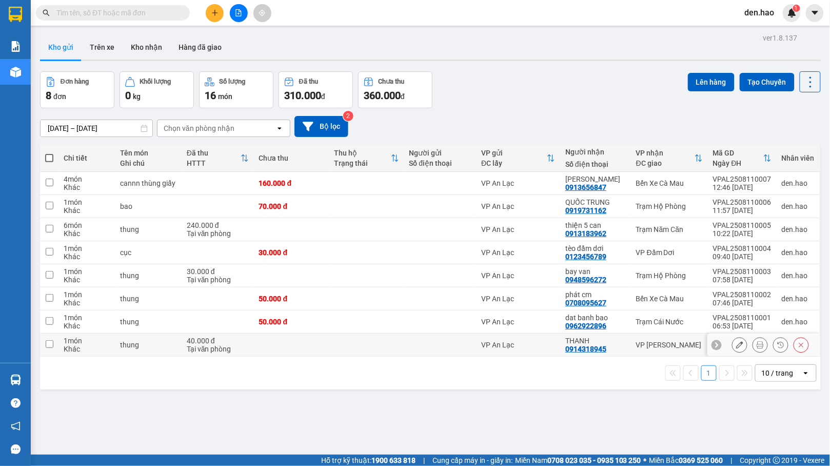
scroll to position [4, 0]
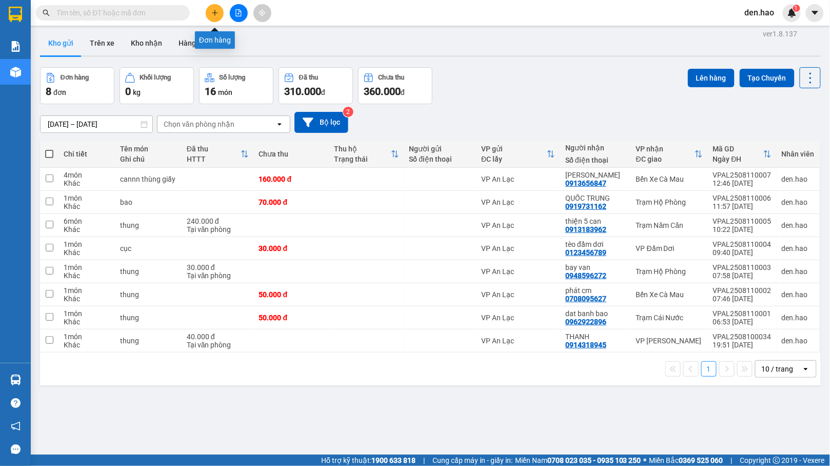
click at [212, 11] on icon "plus" at bounding box center [214, 12] width 7 height 7
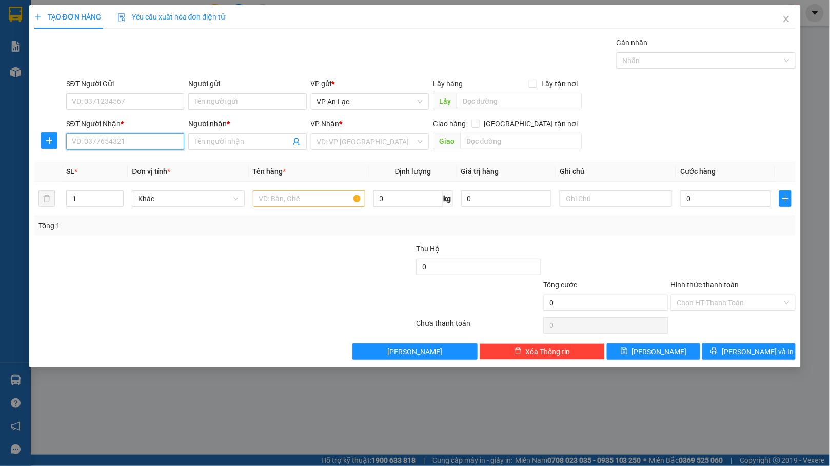
click at [151, 142] on input "SĐT Người Nhận *" at bounding box center [125, 141] width 118 height 16
type input "0919872646"
click at [243, 143] on input "Người nhận *" at bounding box center [241, 141] width 95 height 11
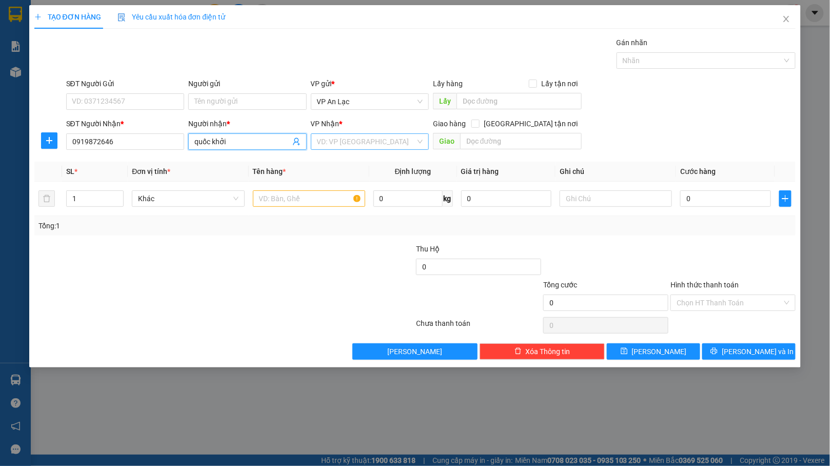
type input "quốc khởi"
click at [322, 143] on input "search" at bounding box center [366, 141] width 99 height 15
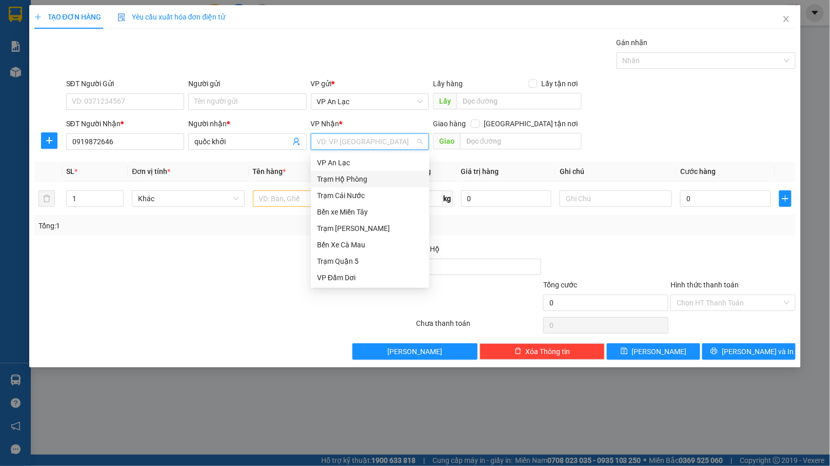
click at [369, 177] on div "Trạm Hộ Phòng" at bounding box center [370, 178] width 106 height 11
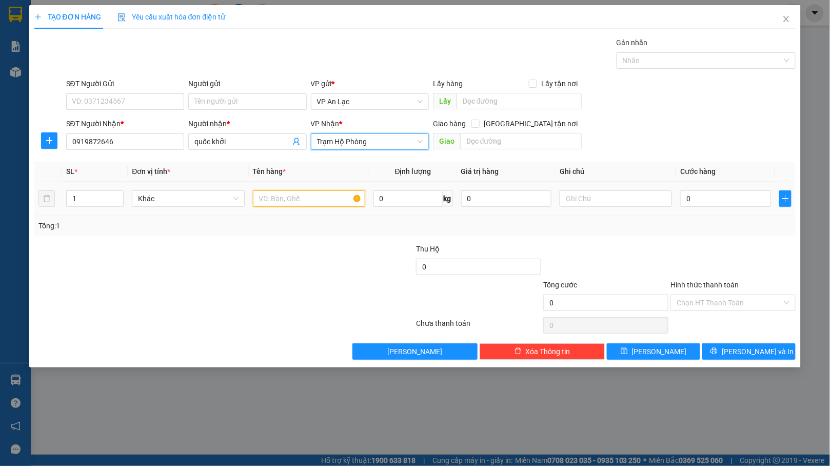
click at [290, 192] on input "text" at bounding box center [309, 198] width 112 height 16
type input "xe máy"
click at [575, 206] on input "text" at bounding box center [616, 198] width 112 height 16
type input "f"
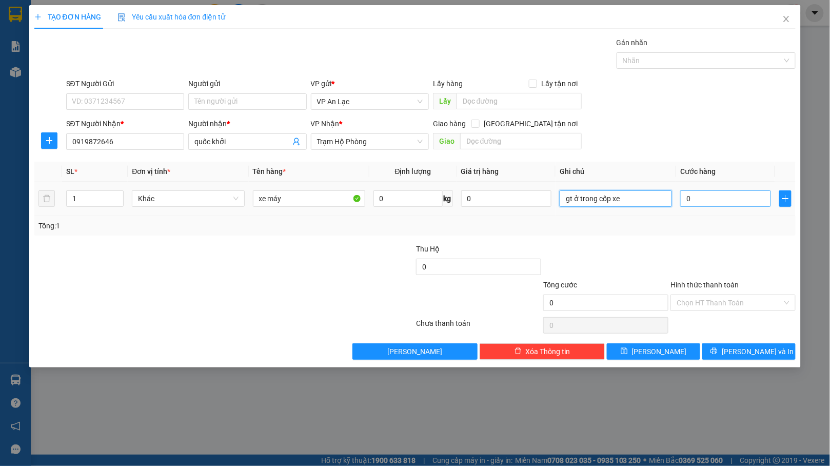
type input "gt ở trong cốp xe"
click at [746, 206] on input "0" at bounding box center [725, 198] width 90 height 16
type input "03"
type input "3"
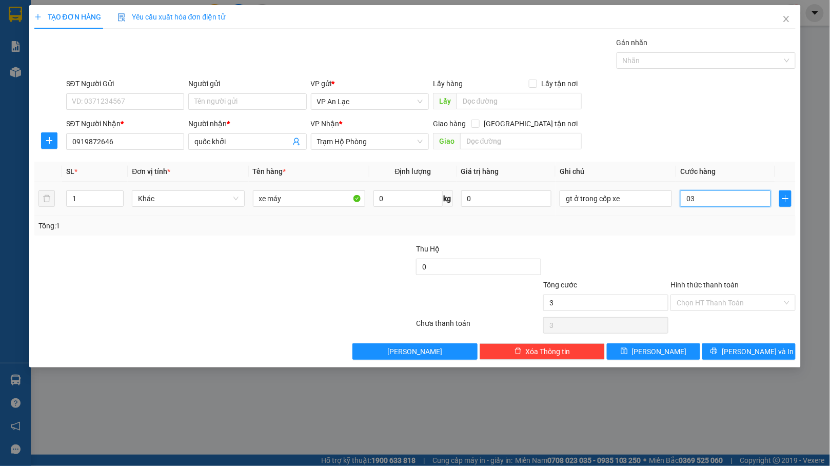
type input "035"
type input "35"
type input "0.350"
type input "350"
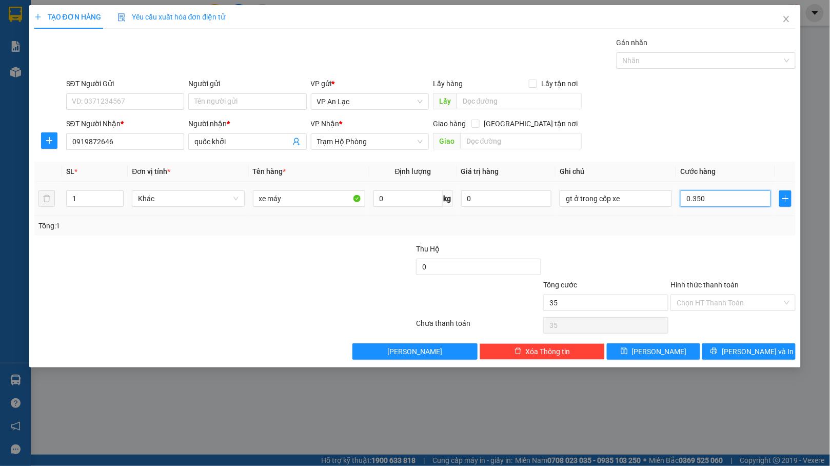
type input "350"
type input "350.000"
click at [746, 251] on div at bounding box center [733, 261] width 127 height 36
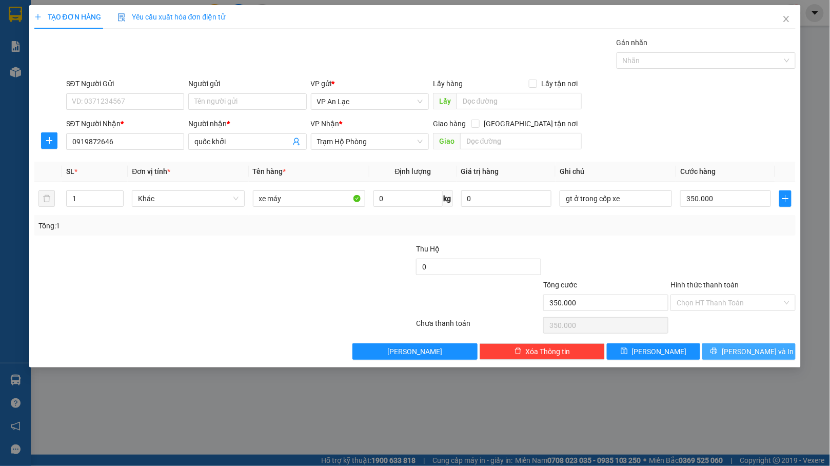
click at [737, 351] on button "[PERSON_NAME] và In" at bounding box center [748, 351] width 93 height 16
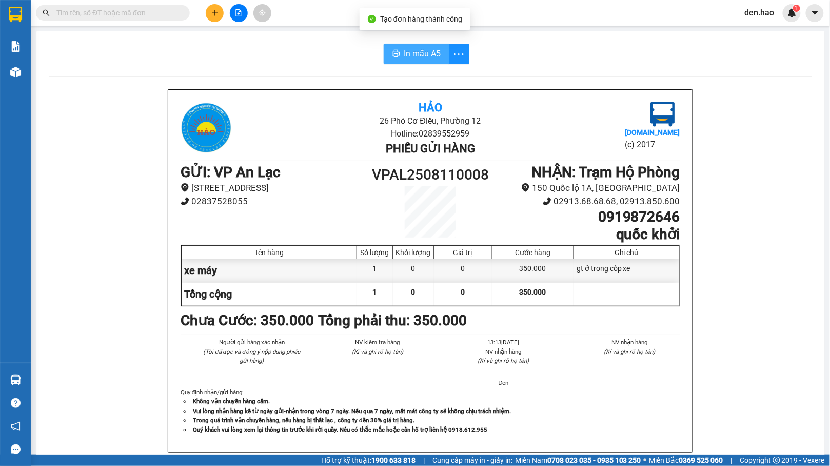
click at [411, 54] on span "In mẫu A5" at bounding box center [422, 53] width 37 height 13
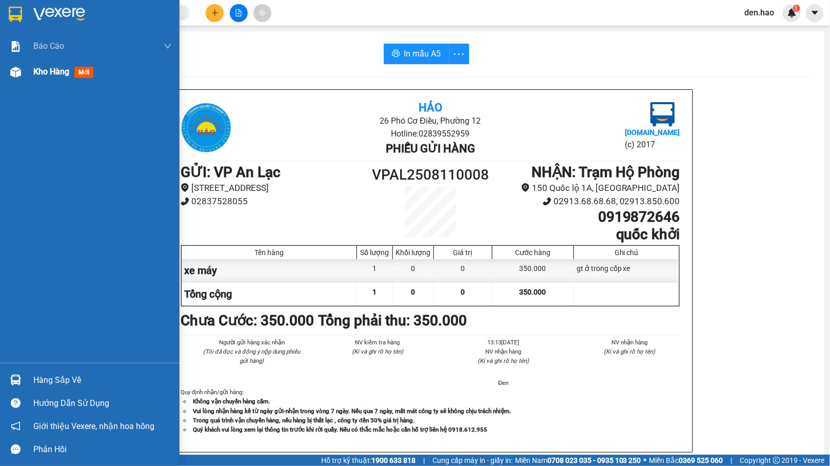
click at [27, 75] on div "Kho hàng mới" at bounding box center [90, 72] width 180 height 26
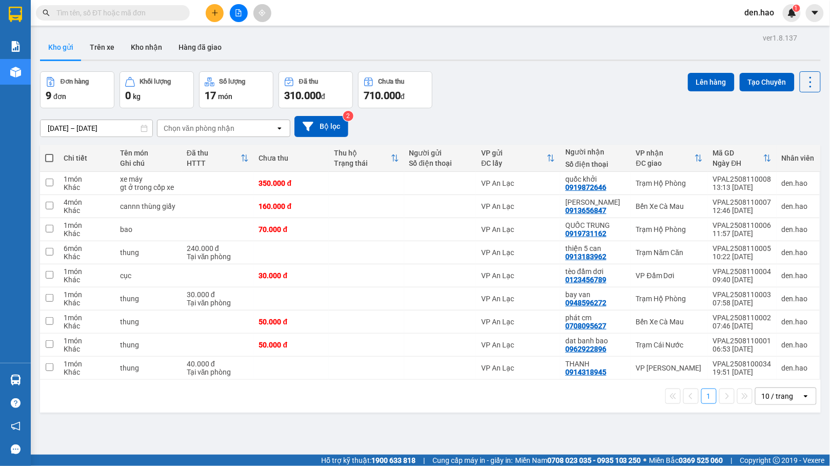
drag, startPoint x: 228, startPoint y: 13, endPoint x: 220, endPoint y: 16, distance: 9.3
click at [227, 13] on div at bounding box center [238, 13] width 77 height 18
click at [220, 16] on button at bounding box center [215, 13] width 18 height 18
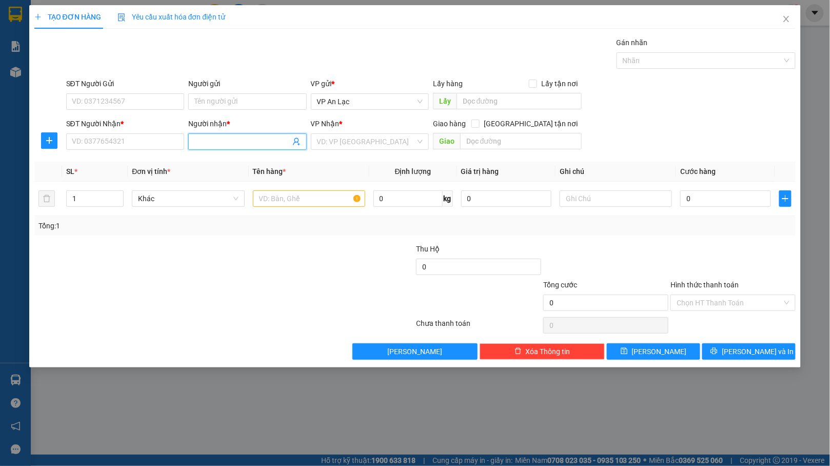
click at [210, 136] on input "Người nhận *" at bounding box center [241, 141] width 95 height 11
type input "y"
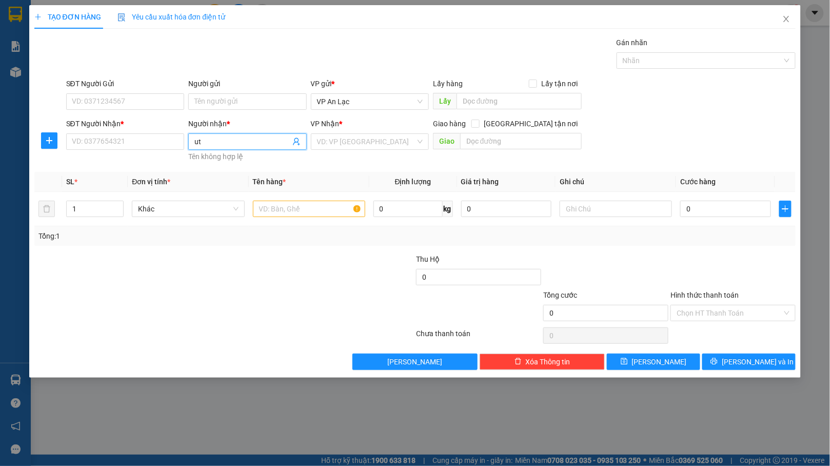
type input "u"
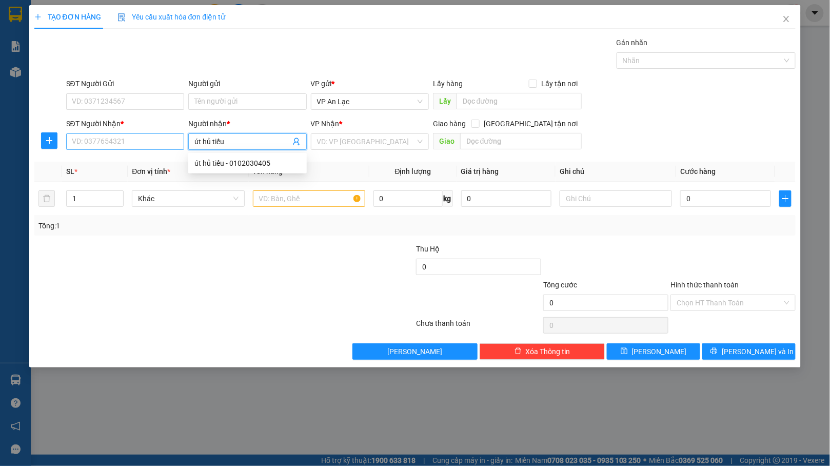
type input "út hủ tiếu"
click at [150, 144] on input "SĐT Người Nhận *" at bounding box center [125, 141] width 118 height 16
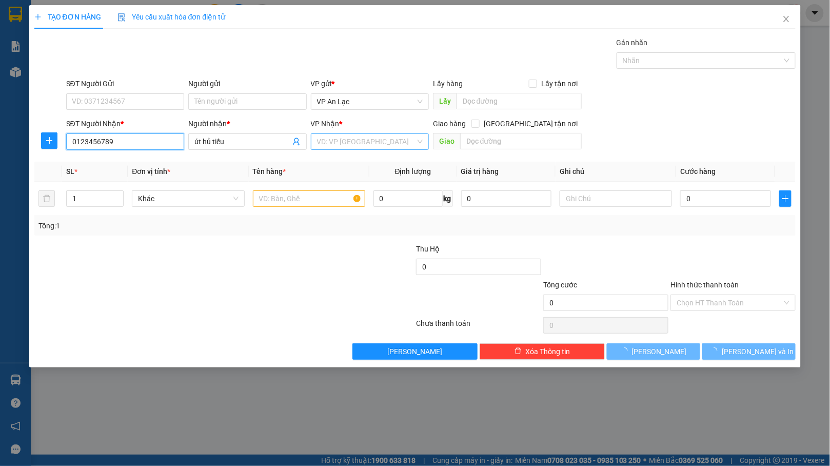
type input "0123456789"
click at [391, 143] on input "search" at bounding box center [366, 141] width 99 height 15
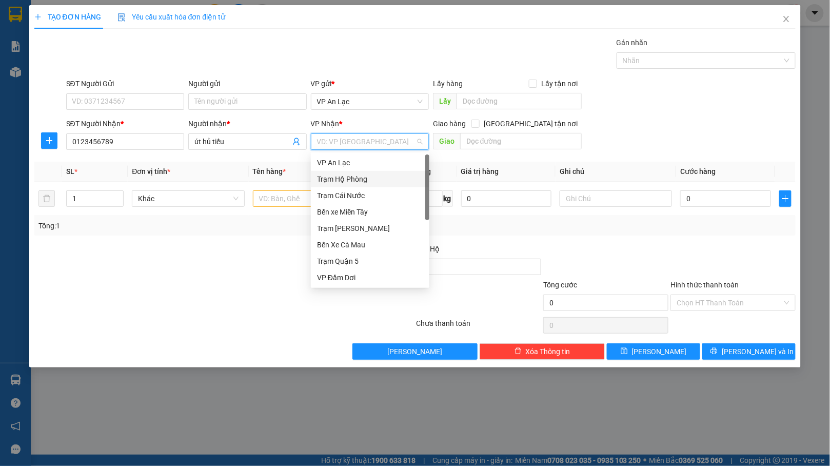
click at [366, 183] on div "Trạm Hộ Phòng" at bounding box center [370, 178] width 106 height 11
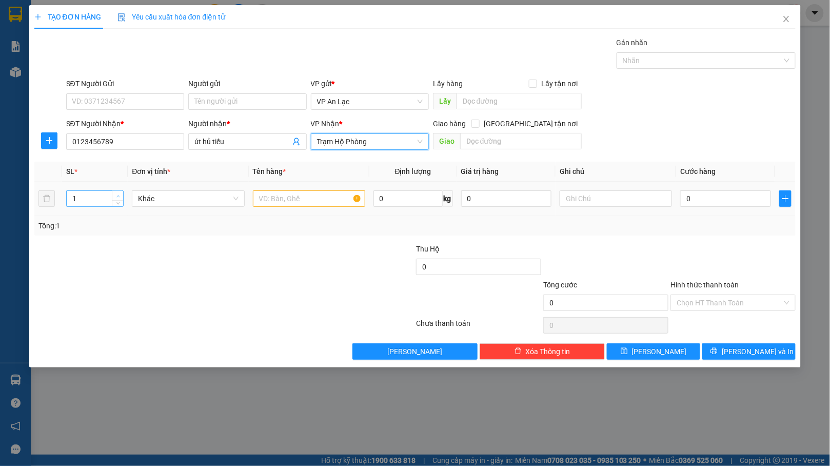
click at [113, 195] on span "Increase Value" at bounding box center [117, 195] width 11 height 9
click at [113, 194] on span "Increase Value" at bounding box center [117, 195] width 11 height 9
type input "5"
click at [113, 194] on span "Increase Value" at bounding box center [117, 195] width 11 height 9
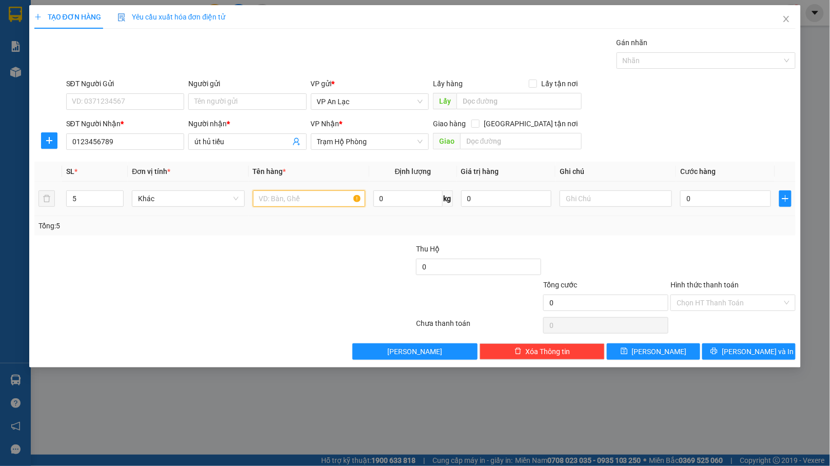
click at [280, 198] on input "text" at bounding box center [309, 198] width 112 height 16
type input "bao"
click at [739, 200] on input "0" at bounding box center [725, 198] width 90 height 16
type input "2"
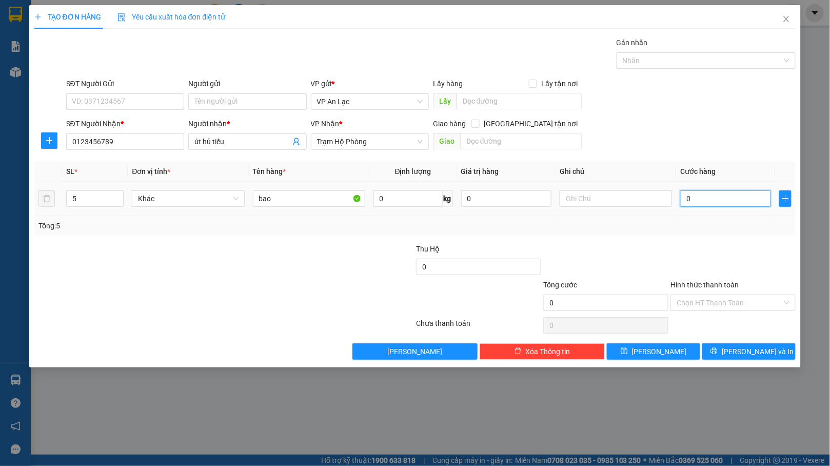
type input "2"
type input "25"
type input "250"
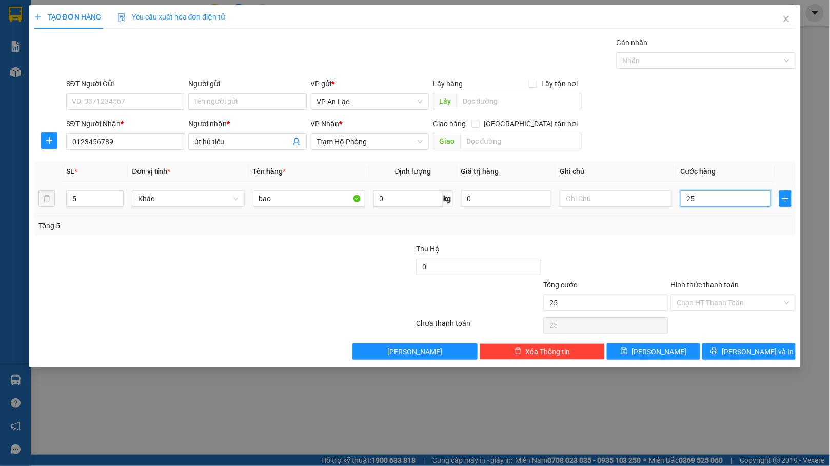
type input "250"
type input "250.000"
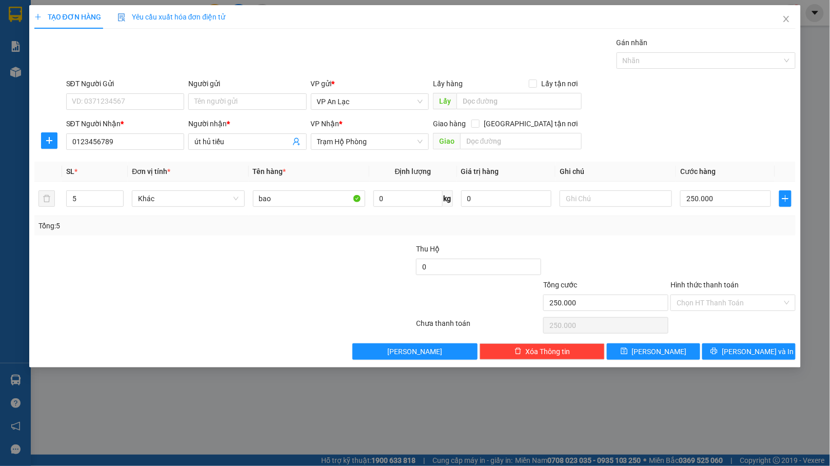
click at [739, 229] on div "Tổng: 5" at bounding box center [415, 225] width 754 height 11
click at [746, 353] on span "[PERSON_NAME] và In" at bounding box center [758, 351] width 72 height 11
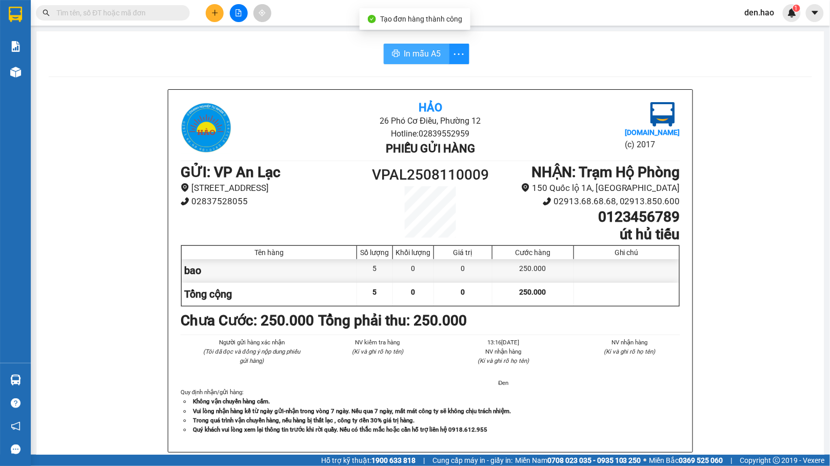
click at [427, 60] on span "In mẫu A5" at bounding box center [422, 53] width 37 height 13
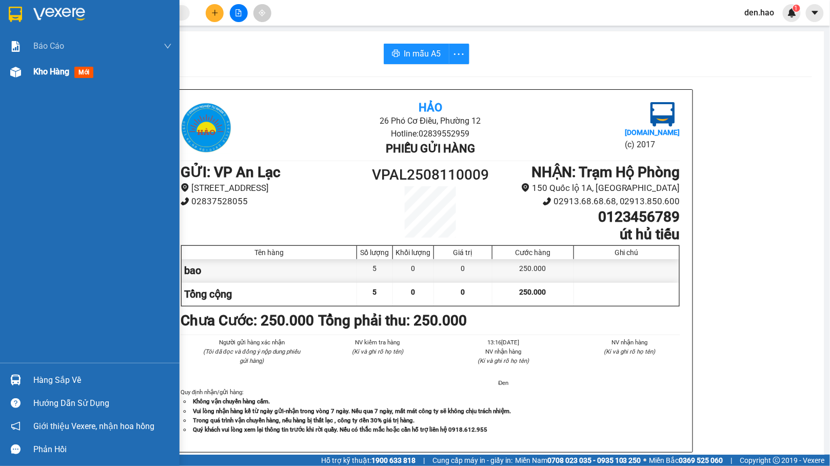
click at [67, 72] on span "Kho hàng" at bounding box center [51, 72] width 36 height 10
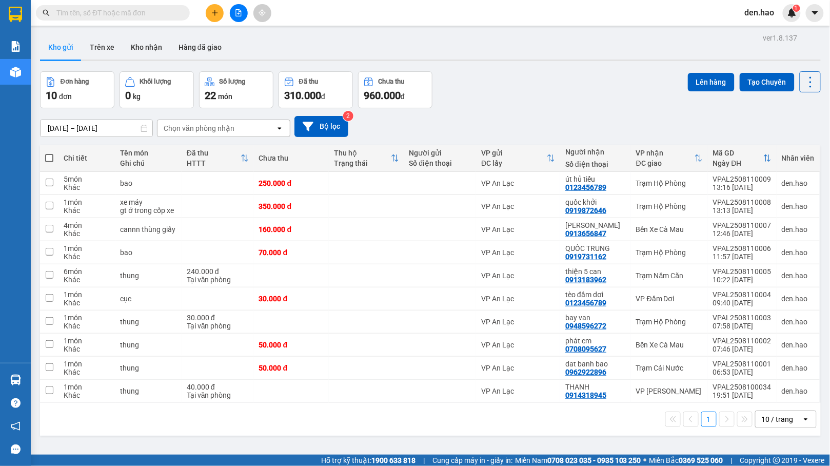
click at [134, 15] on input "text" at bounding box center [116, 12] width 121 height 11
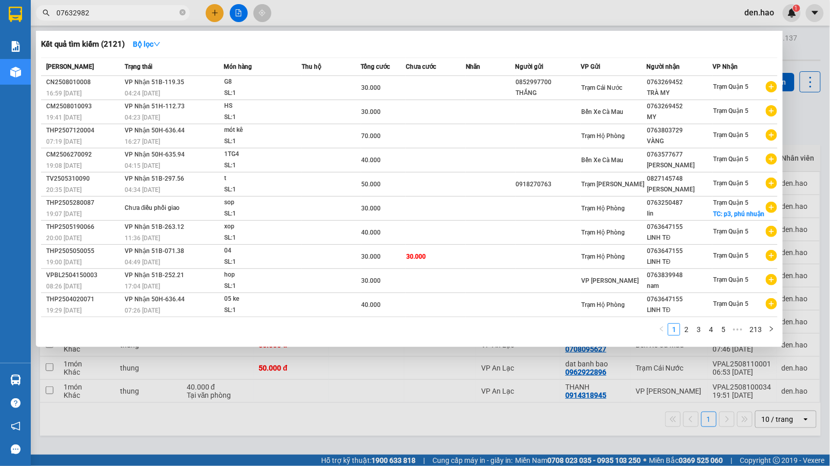
type input "076329828"
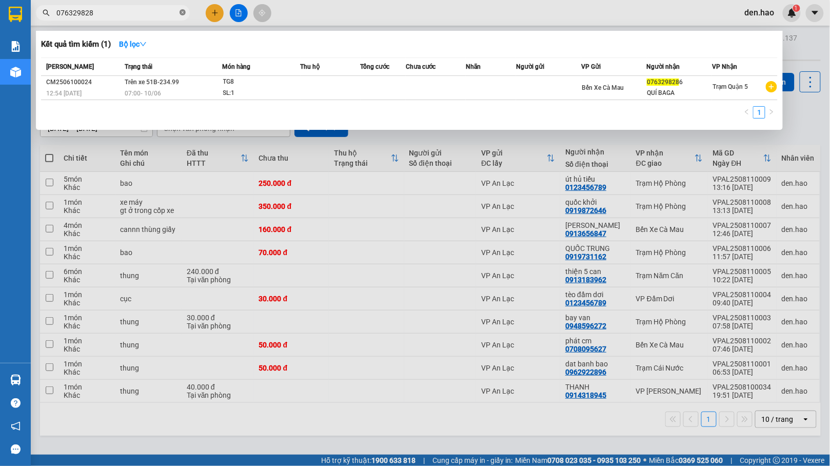
click at [183, 13] on icon "close-circle" at bounding box center [183, 12] width 6 height 6
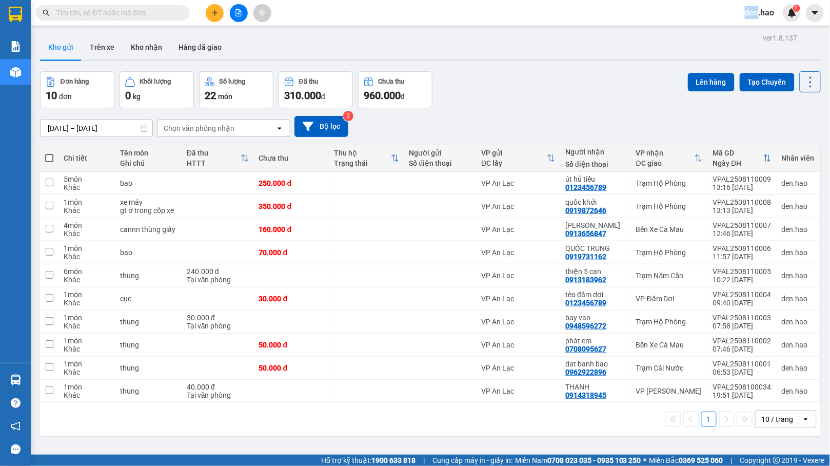
click at [183, 13] on span at bounding box center [183, 12] width 6 height 11
click at [139, 17] on input "text" at bounding box center [116, 12] width 121 height 11
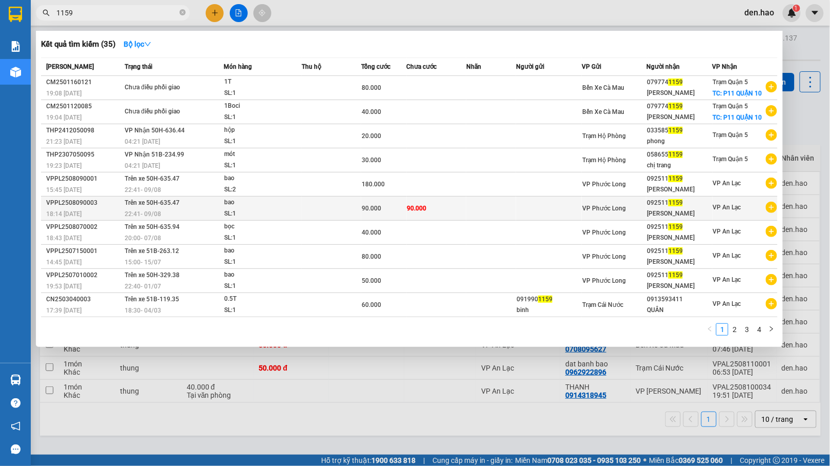
type input "1159"
click at [627, 204] on div "VP Phước Long" at bounding box center [614, 208] width 64 height 11
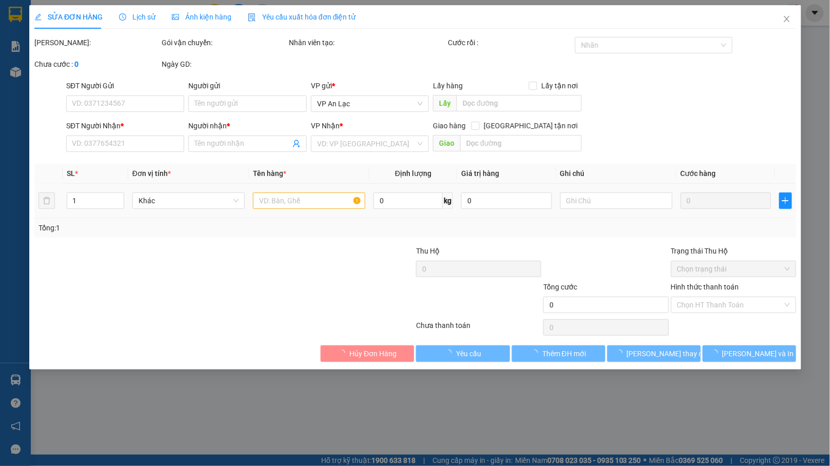
type input "0925111159"
type input "[PERSON_NAME]"
type input "90.000"
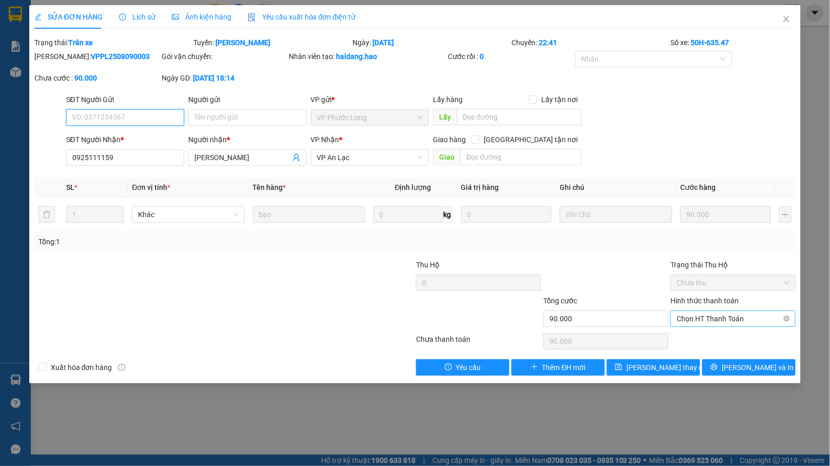
click at [729, 315] on span "Chọn HT Thanh Toán" at bounding box center [733, 318] width 113 height 15
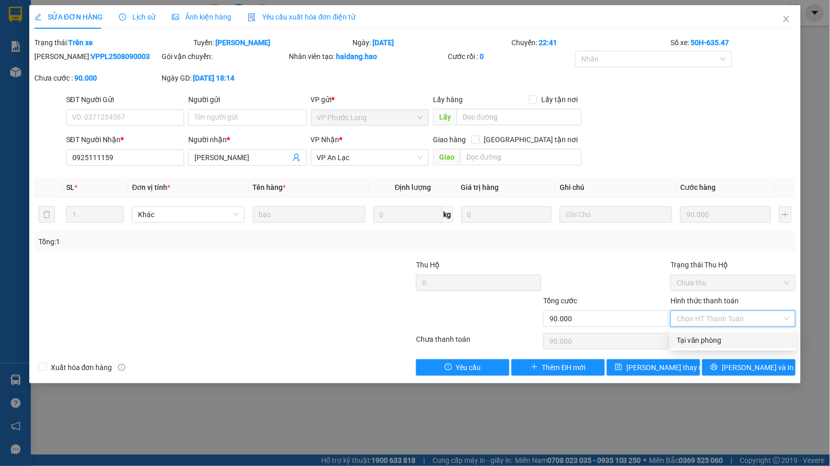
click at [729, 344] on div "Tại văn phòng" at bounding box center [733, 340] width 113 height 11
type input "0"
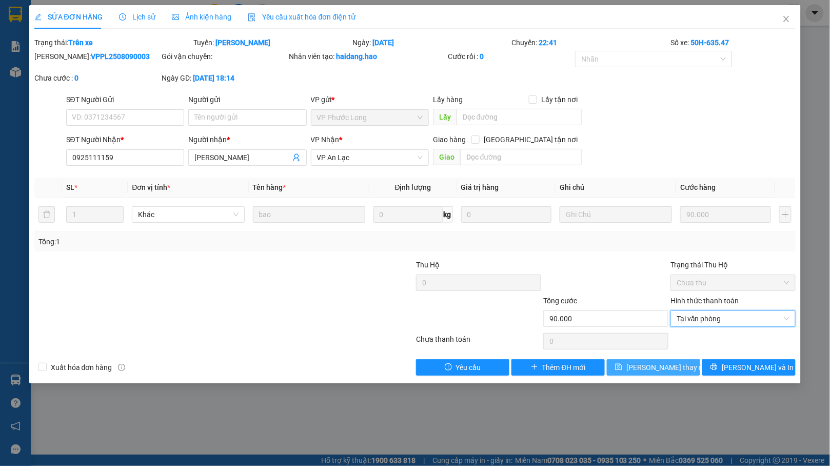
click at [654, 373] on span "[PERSON_NAME] thay đổi" at bounding box center [667, 367] width 82 height 11
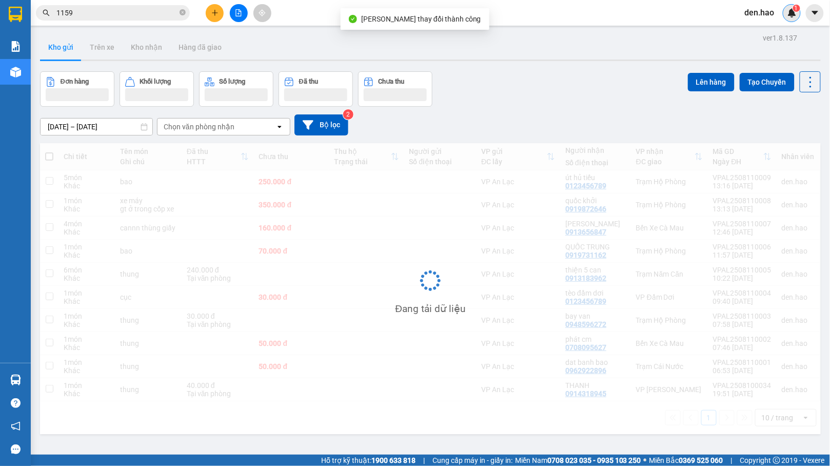
click at [795, 17] on img at bounding box center [792, 12] width 9 height 9
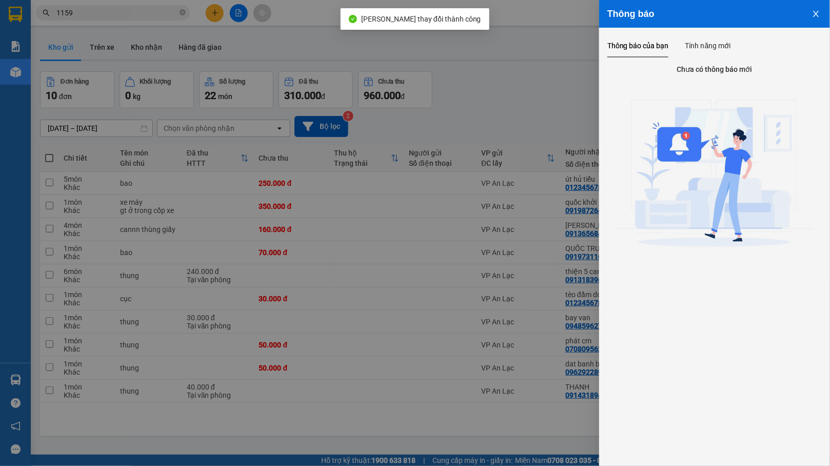
click at [183, 13] on div at bounding box center [415, 233] width 830 height 466
click at [183, 13] on div "Thông báo Thông báo của bạn Tính năng mới Chưa có thông báo mới" at bounding box center [415, 233] width 830 height 466
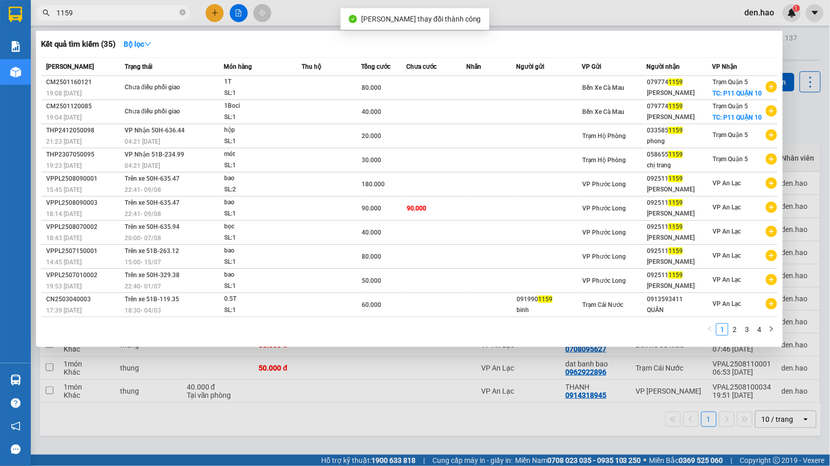
click at [183, 13] on icon "close-circle" at bounding box center [183, 12] width 6 height 6
click at [183, 13] on span at bounding box center [183, 12] width 6 height 11
